Goal: Information Seeking & Learning: Learn about a topic

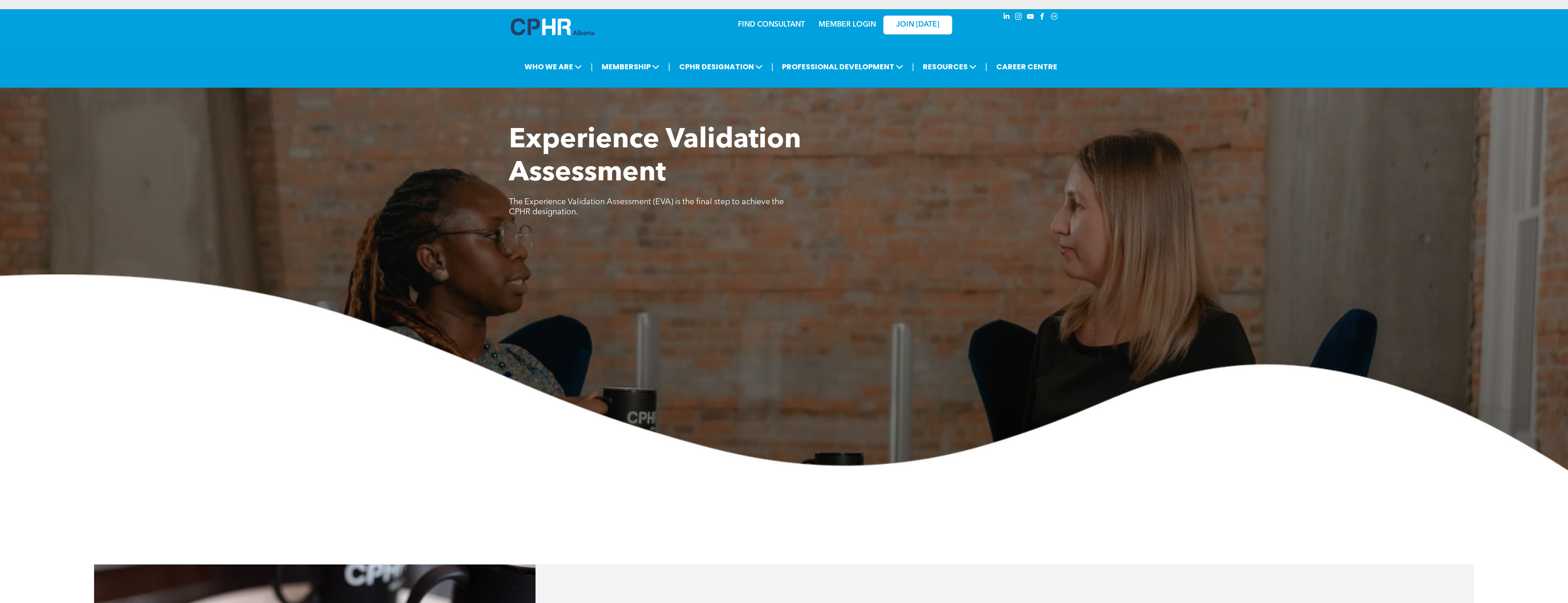
scroll to position [369, 0]
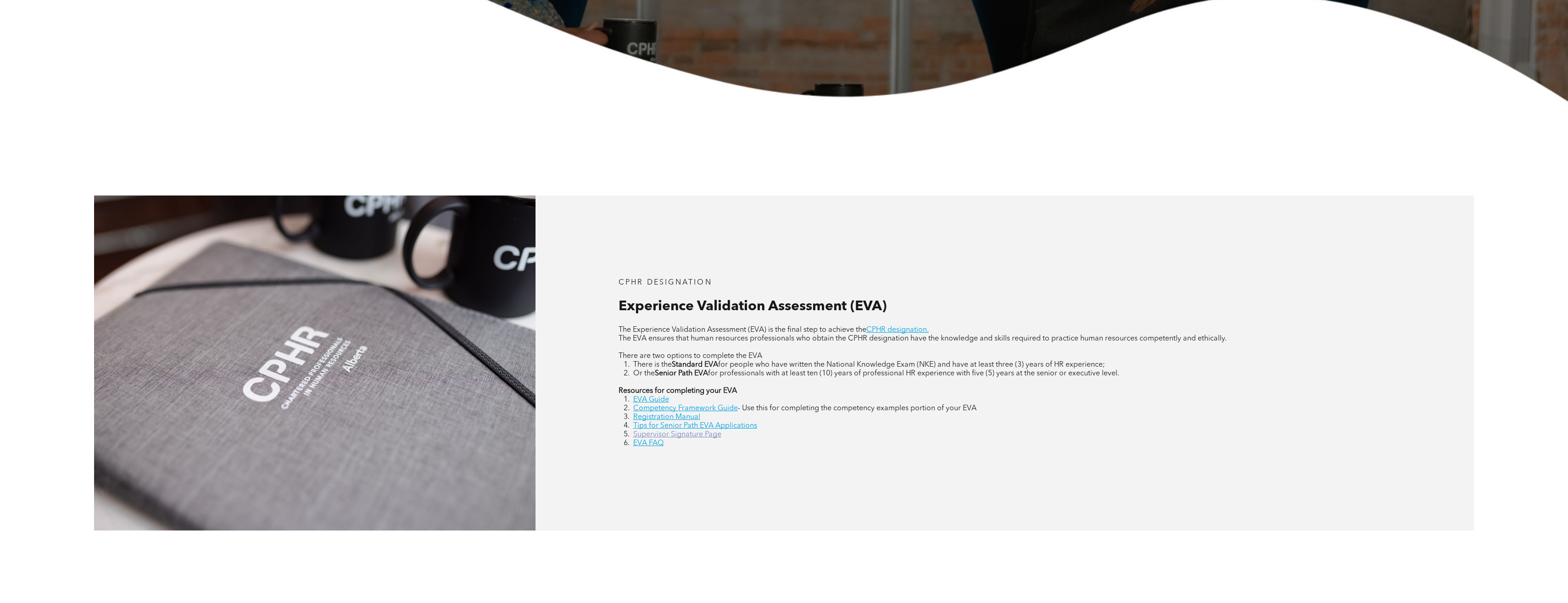
click at [684, 437] on link "Supervisor Signature Page" at bounding box center [677, 435] width 88 height 7
click at [650, 443] on link "EVA FAQ" at bounding box center [648, 443] width 31 height 7
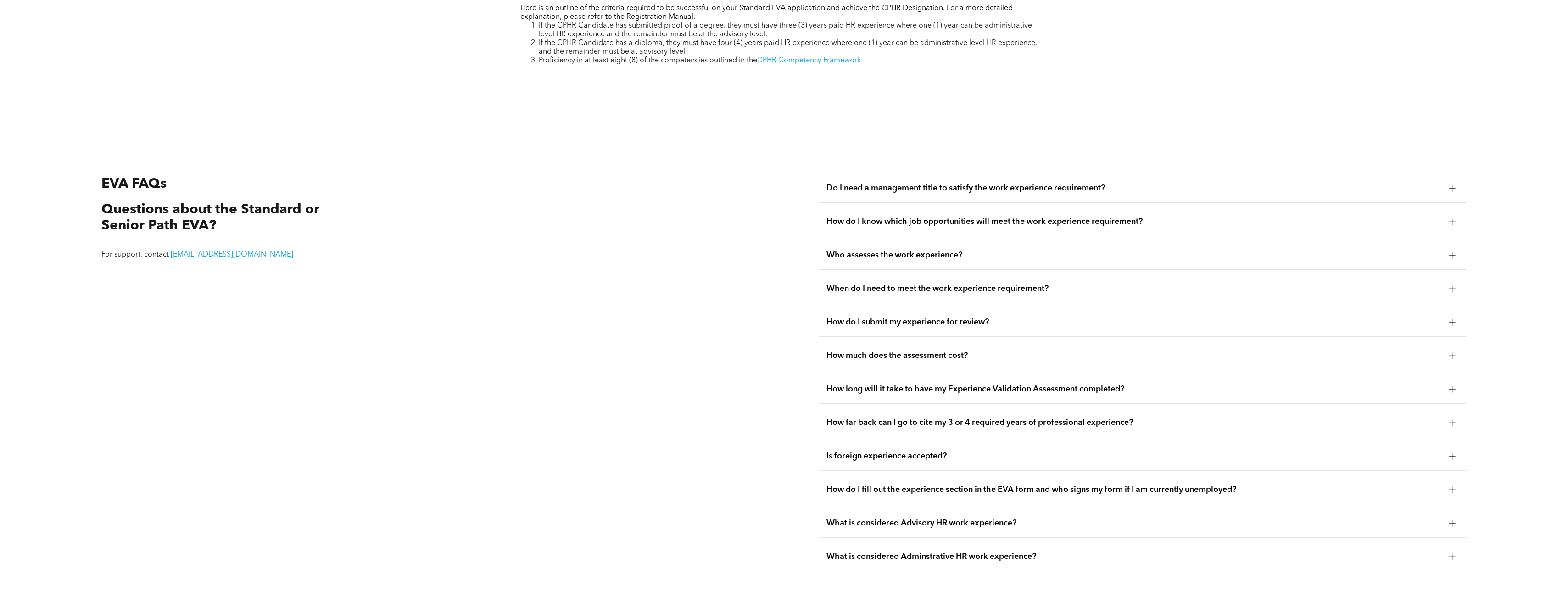
scroll to position [2242, 0]
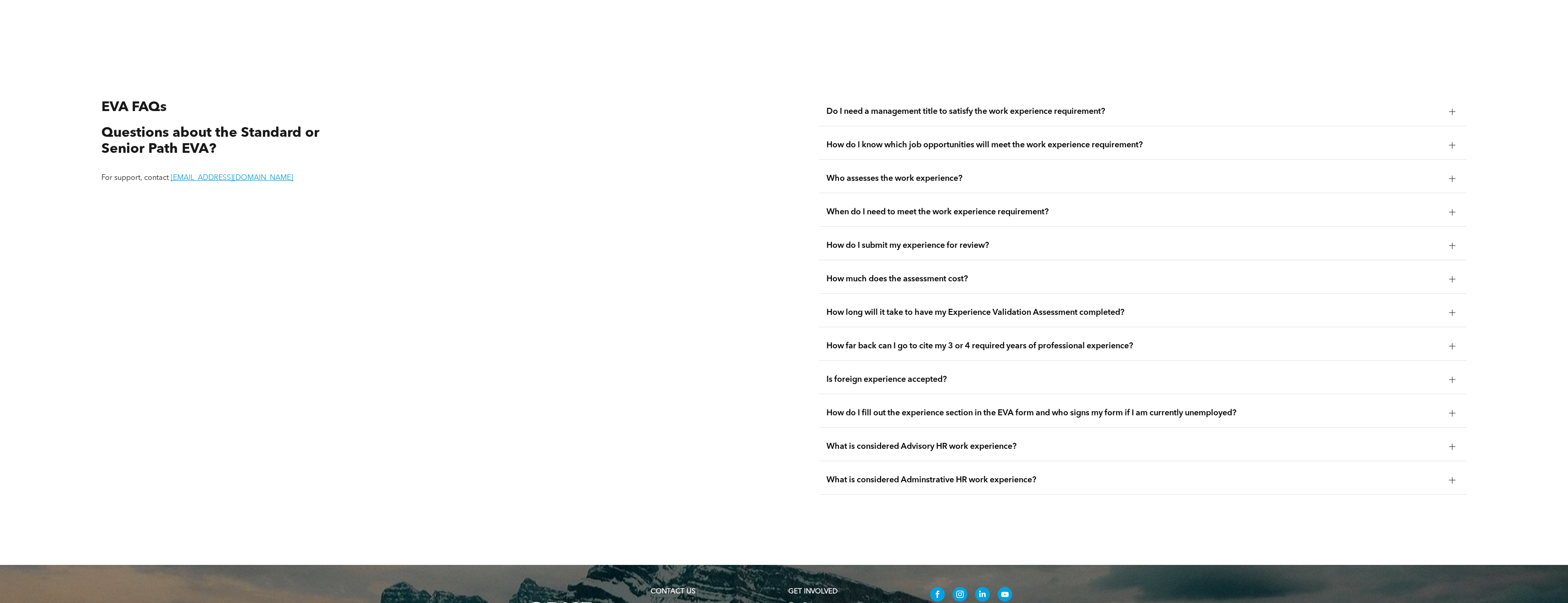
click at [931, 171] on div "Who assesses the work experience?" at bounding box center [1143, 178] width 647 height 29
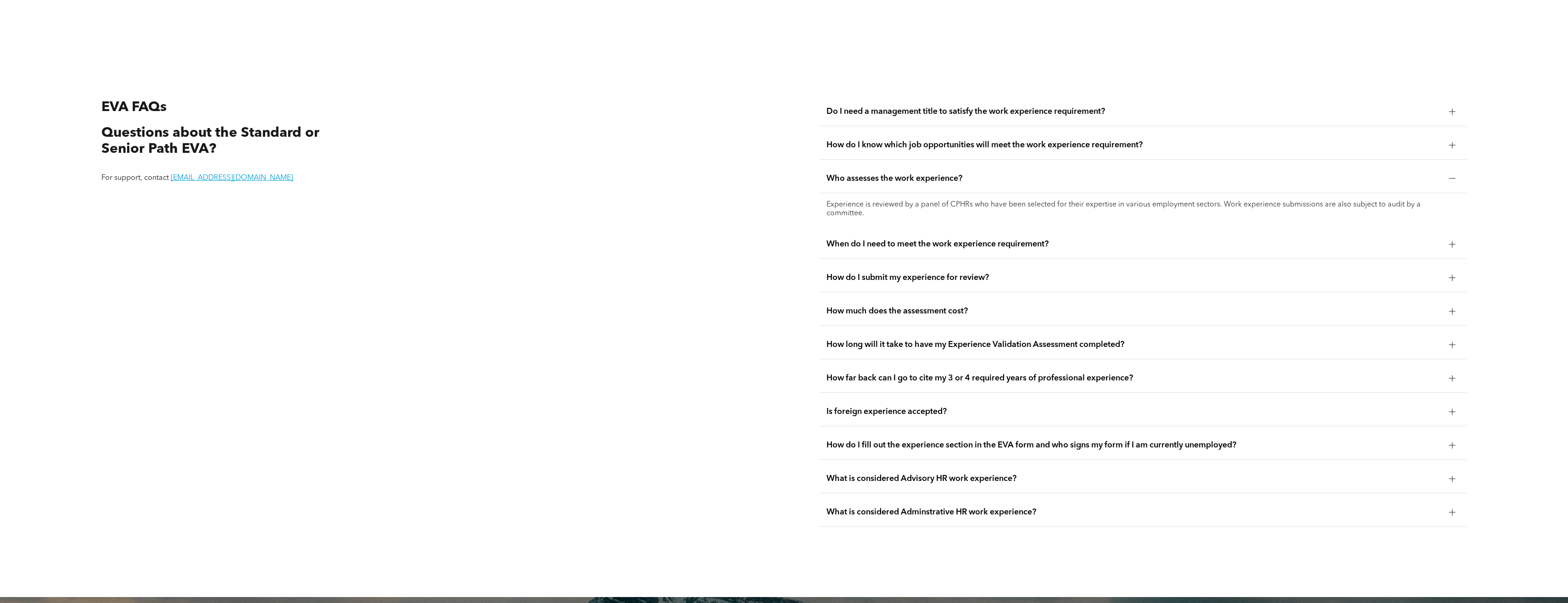
click at [942, 172] on div "Who assesses the work experience?" at bounding box center [1143, 178] width 647 height 29
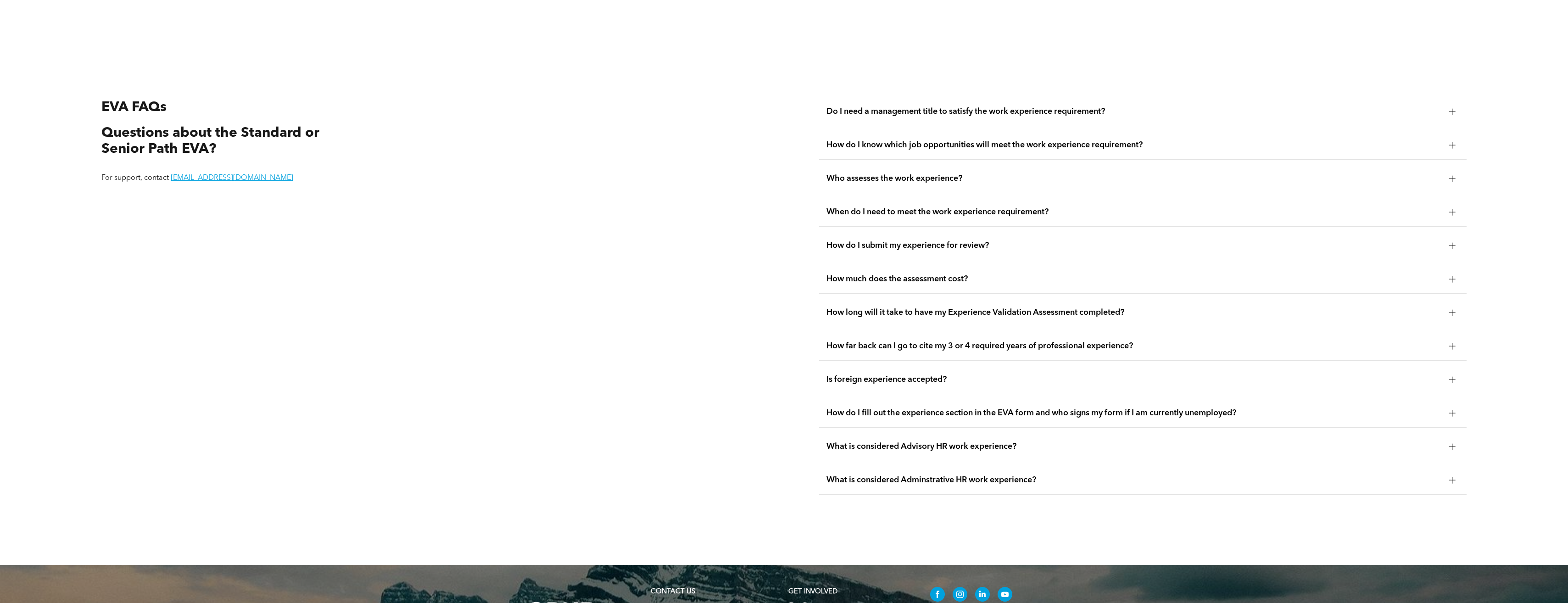
click at [1120, 302] on div "How long will it take to have my Experience Validation Assessment completed?" at bounding box center [1143, 313] width 647 height 29
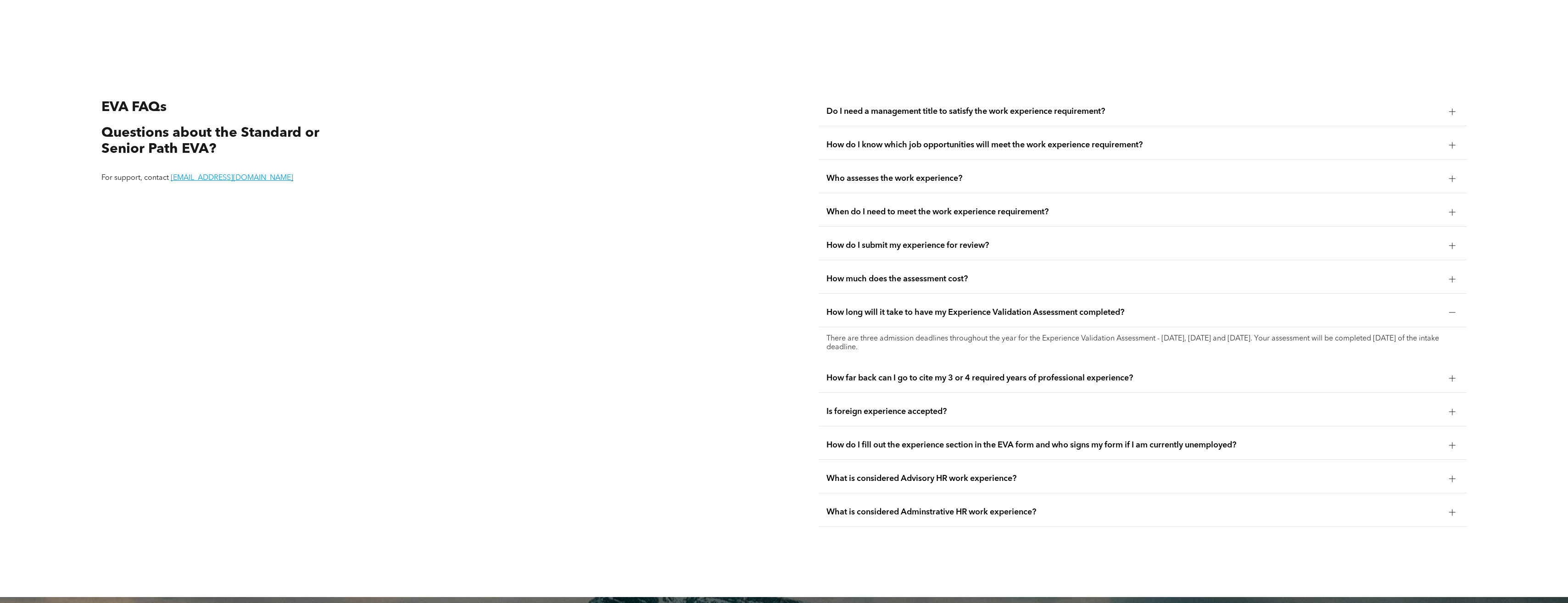
click at [1120, 302] on div "How long will it take to have my Experience Validation Assessment completed?" at bounding box center [1143, 313] width 647 height 29
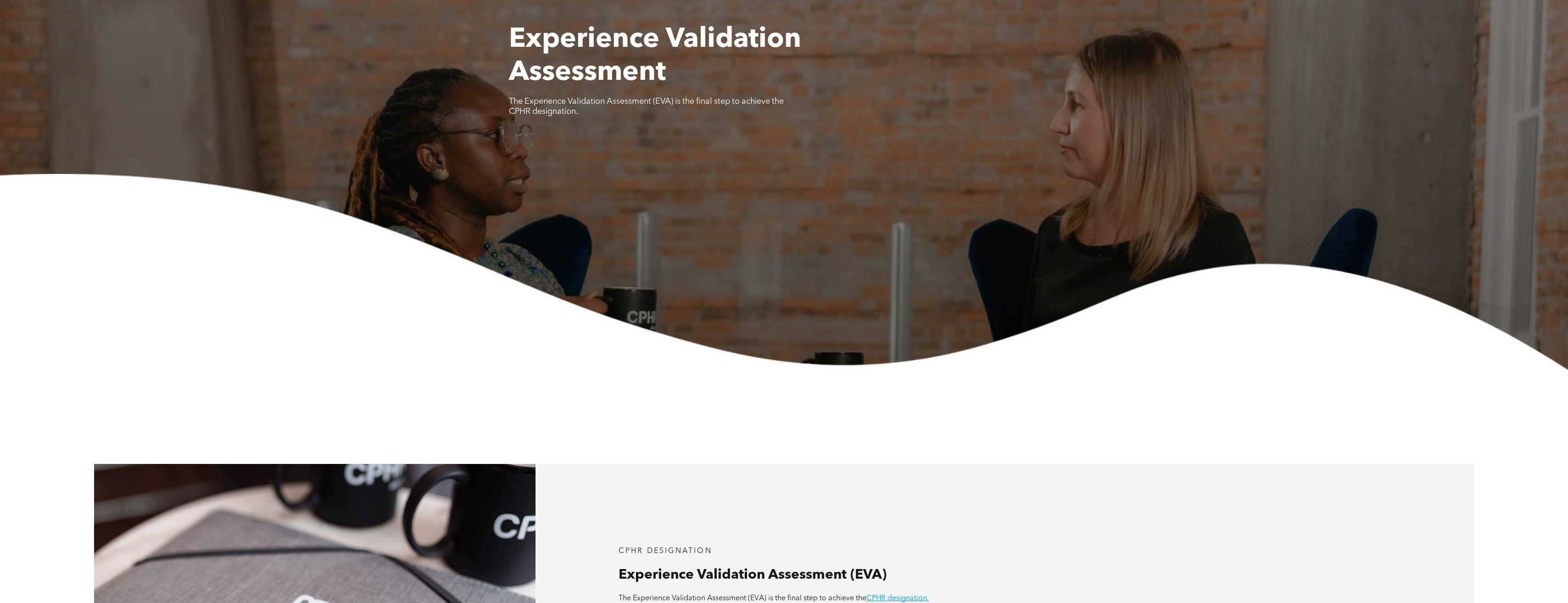
scroll to position [0, 0]
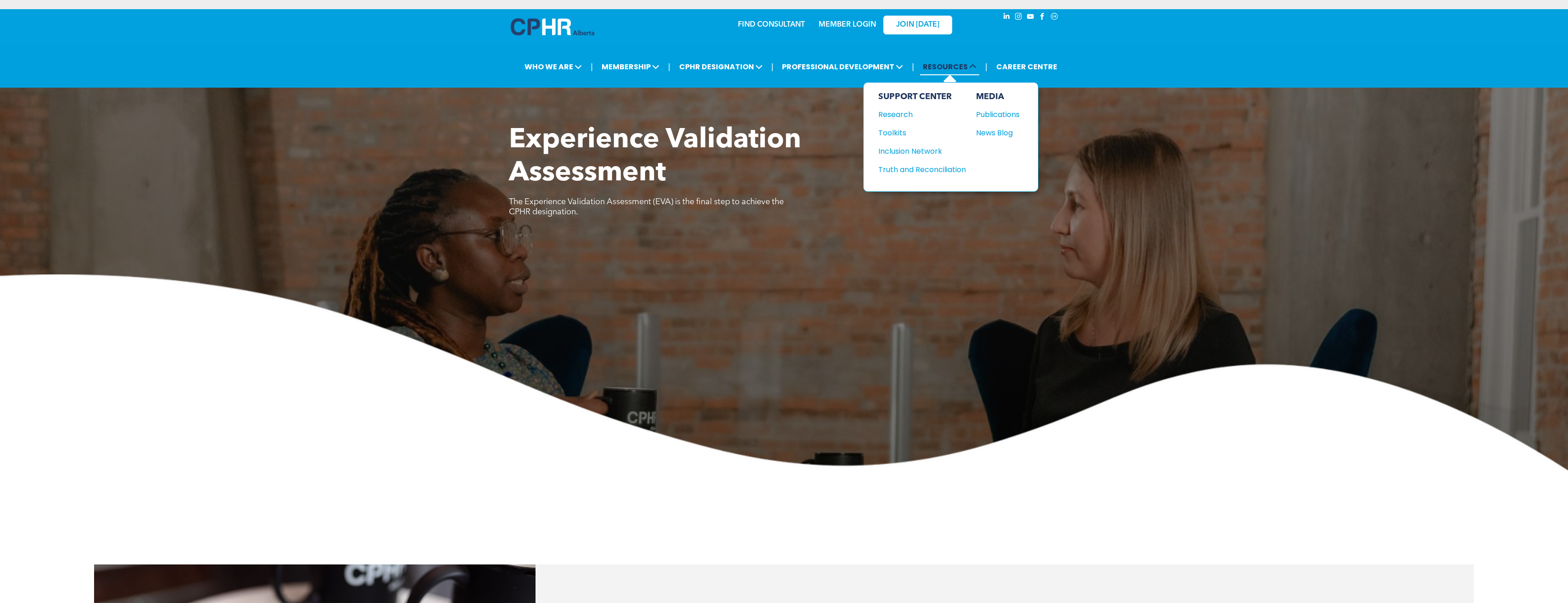
click at [968, 66] on span "RESOURCES" at bounding box center [950, 66] width 59 height 17
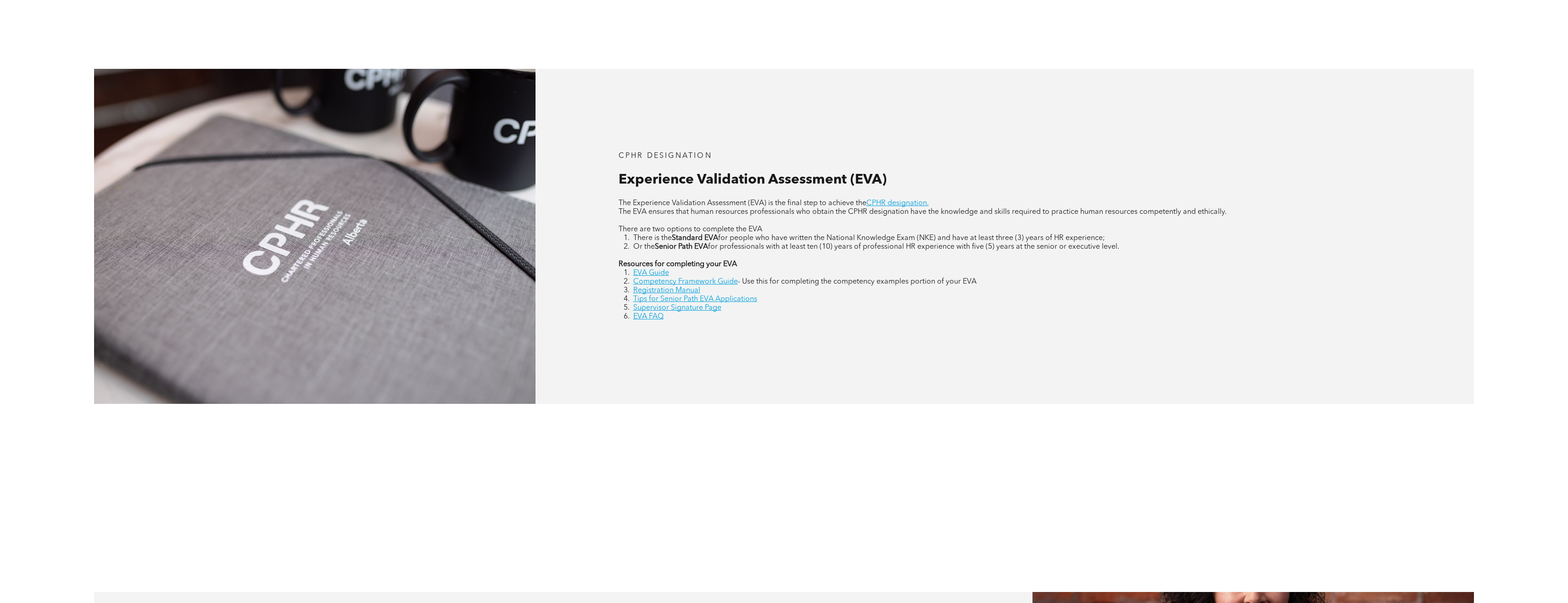
scroll to position [551, 0]
